Goal: Task Accomplishment & Management: Use online tool/utility

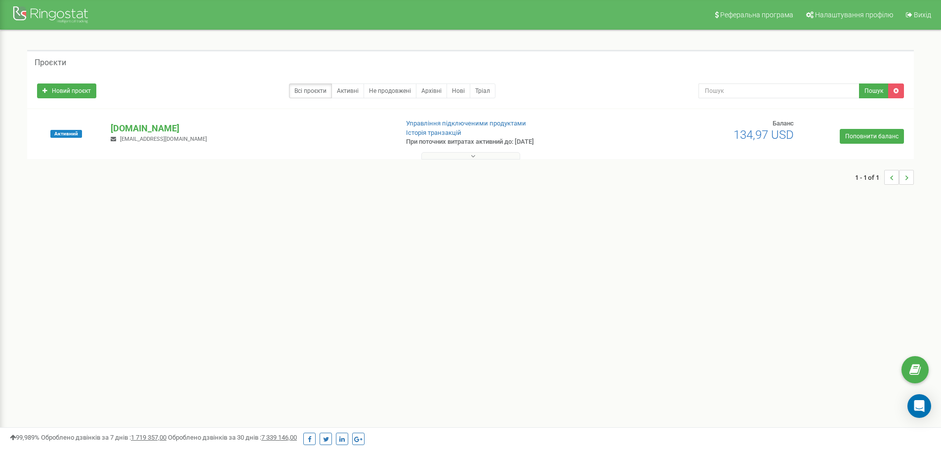
click at [449, 155] on button at bounding box center [470, 155] width 99 height 7
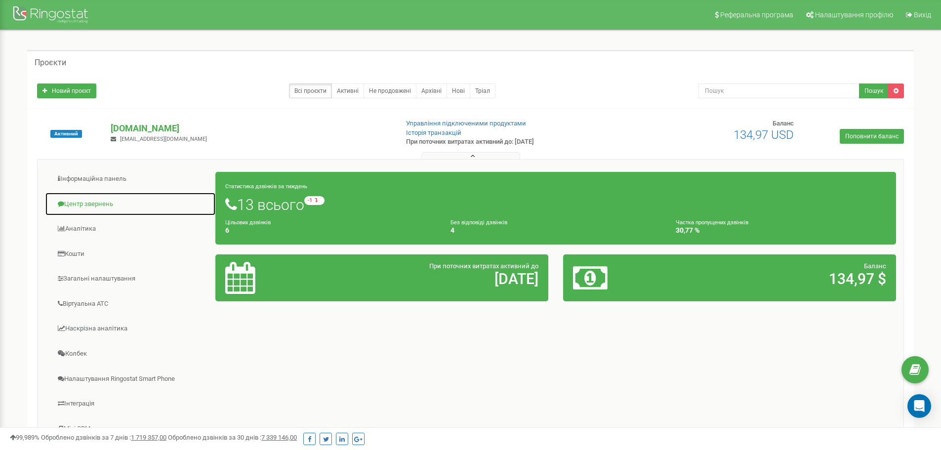
click at [99, 204] on link "Центр звернень" at bounding box center [130, 204] width 171 height 24
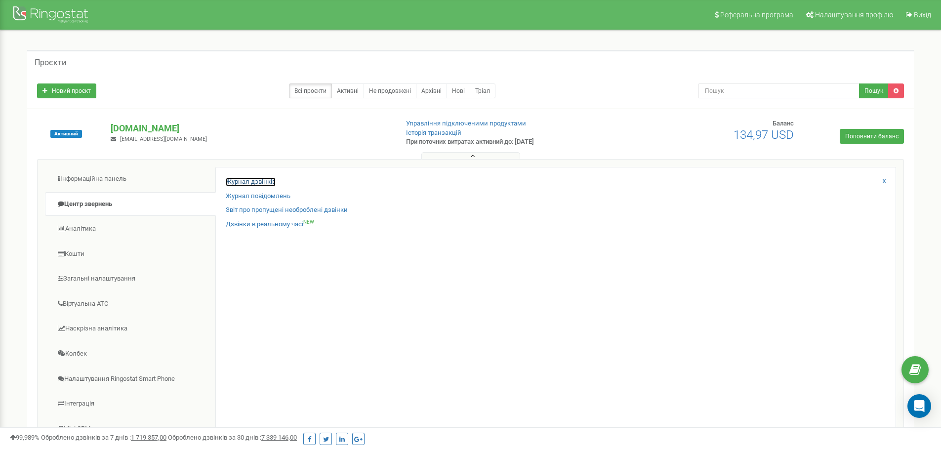
click at [261, 181] on link "Журнал дзвінків" at bounding box center [251, 181] width 50 height 9
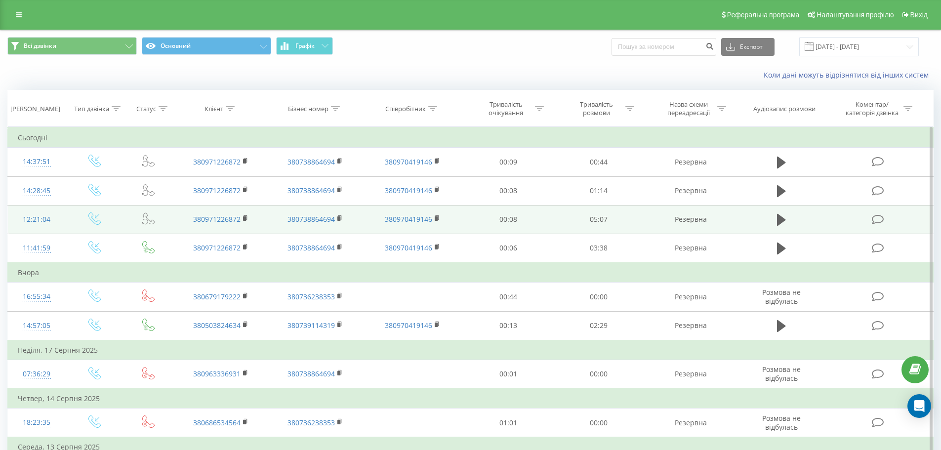
click at [44, 222] on div "12:21:04" at bounding box center [37, 219] width 38 height 19
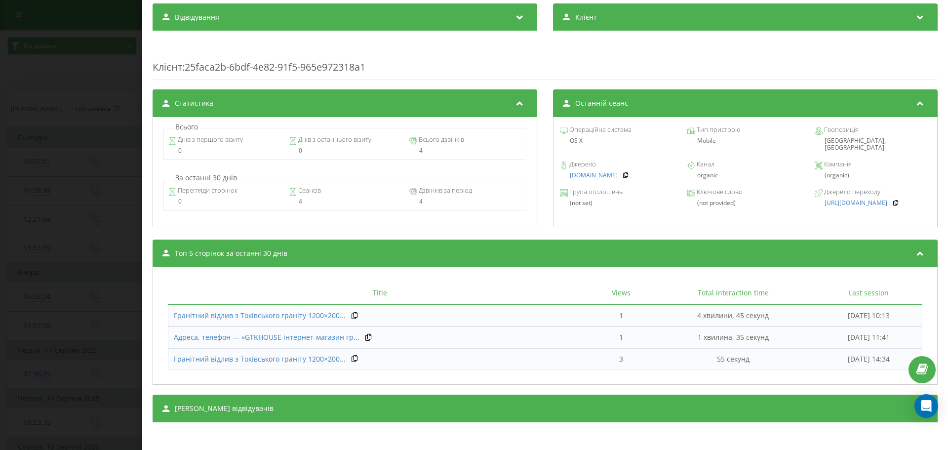
scroll to position [346, 0]
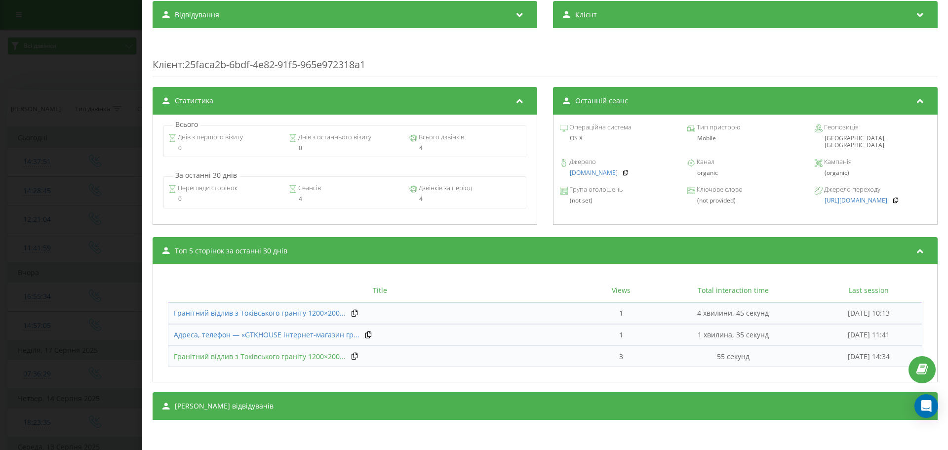
click at [269, 353] on span "Гранітний відлив з Токівського граніту 1200×200..." at bounding box center [260, 356] width 172 height 9
click at [338, 235] on div "Транскрипція Для AI-аналізу майбутніх дзвінків налаштуйте та активуйте профіль …" at bounding box center [545, 78] width 785 height 683
click at [394, 273] on div "Title Views Total interaction time Last session Гранітний відлив з Токівського …" at bounding box center [545, 323] width 775 height 108
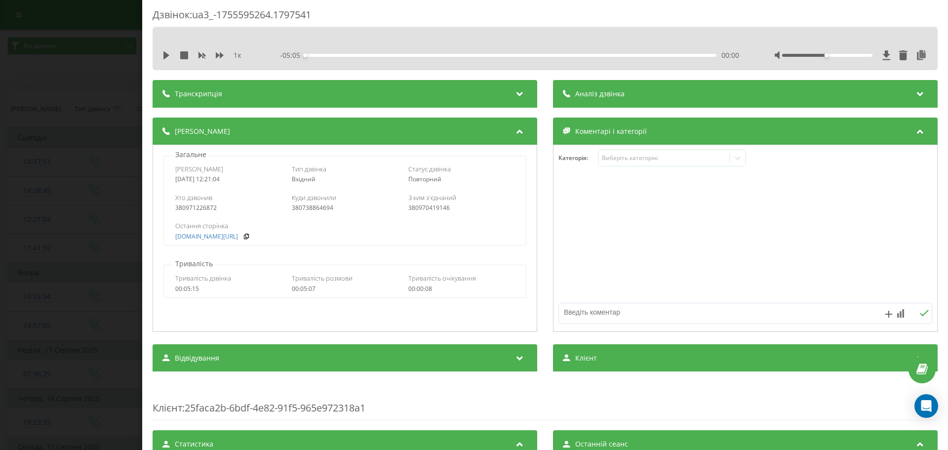
scroll to position [0, 0]
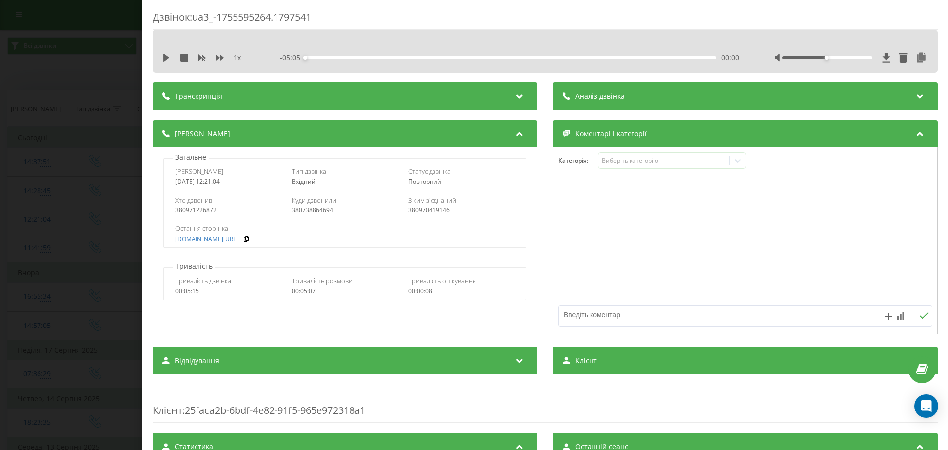
click at [631, 89] on div "Аналіз дзвінка" at bounding box center [745, 96] width 385 height 28
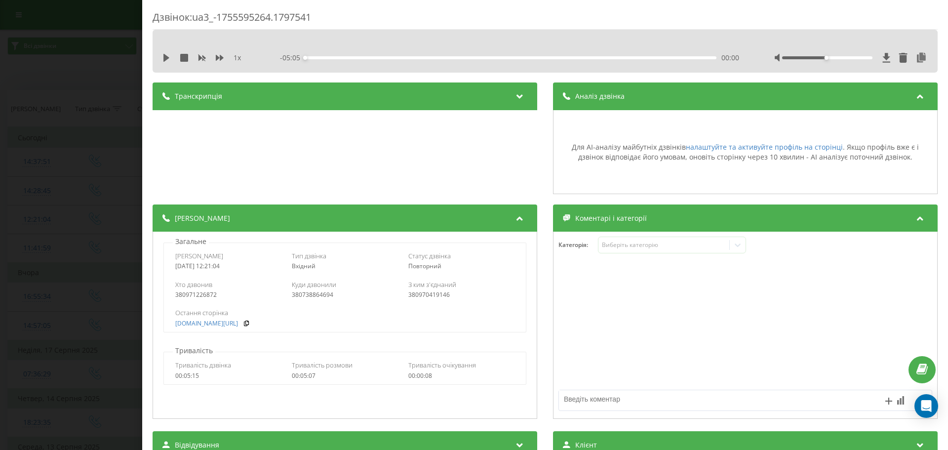
click at [59, 41] on div "Дзвінок : ua3_-1755595264.1797541 1 x - 05:05 00:00 00:00 Транскрипція Для AI-а…" at bounding box center [474, 225] width 948 height 450
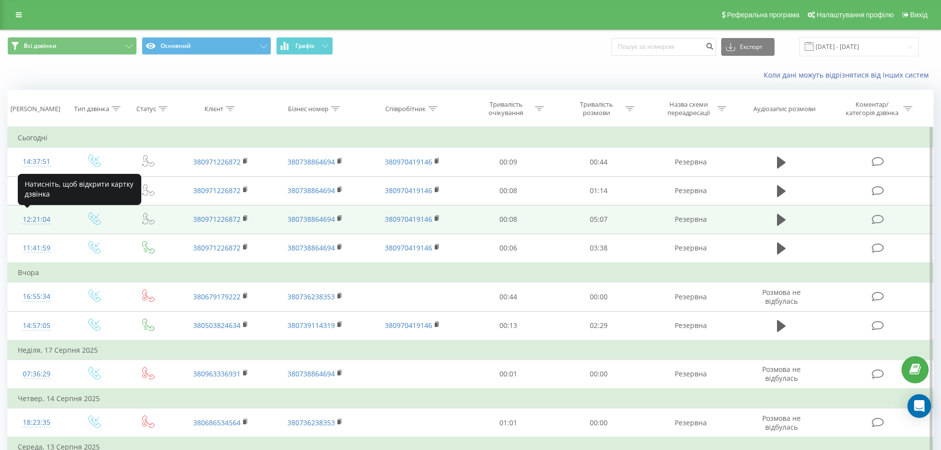
click at [36, 222] on div "12:21:04" at bounding box center [37, 219] width 38 height 19
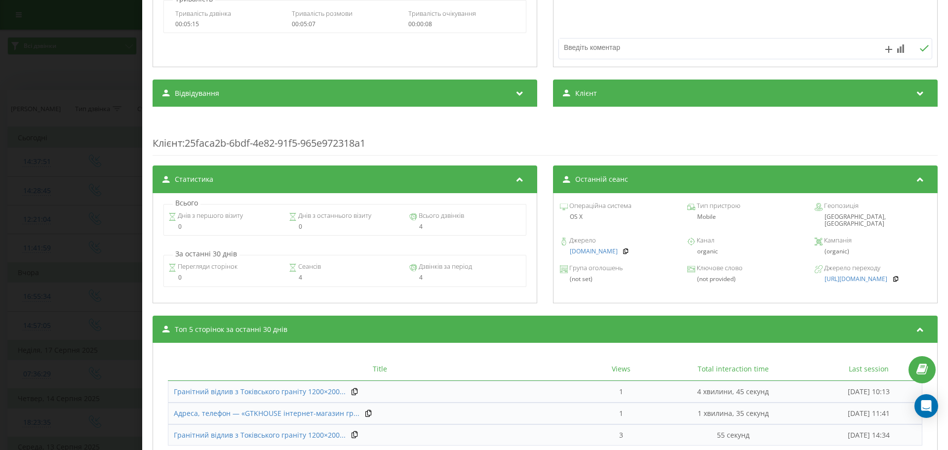
scroll to position [296, 0]
